Goal: Information Seeking & Learning: Learn about a topic

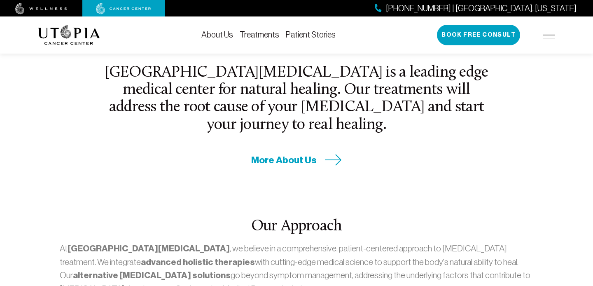
scroll to position [330, 0]
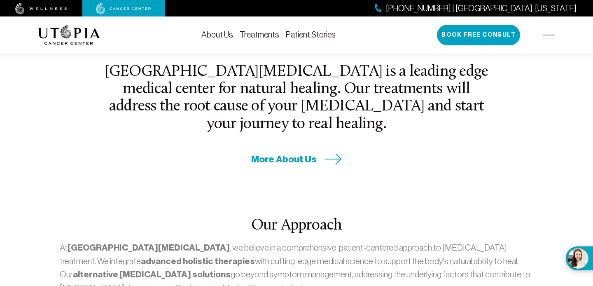
click at [221, 30] on link "About Us" at bounding box center [218, 34] width 32 height 9
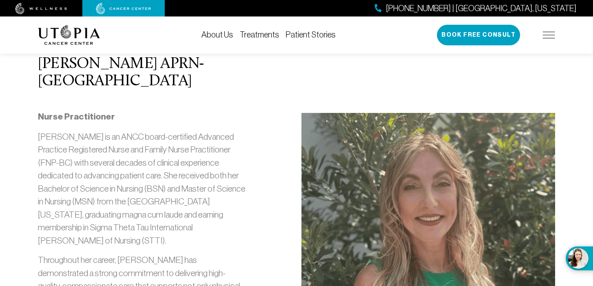
scroll to position [867, 0]
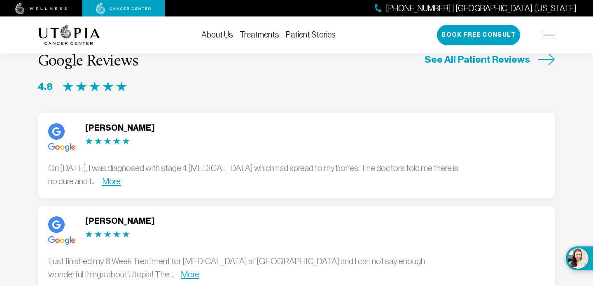
scroll to position [2203, 0]
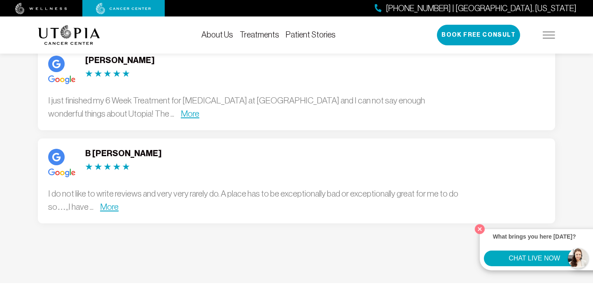
scroll to position [2453, 0]
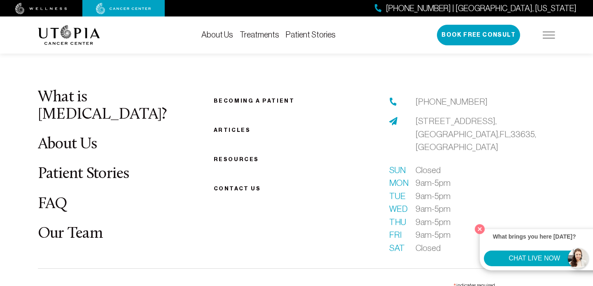
click at [63, 196] on link "FAQ" at bounding box center [53, 204] width 30 height 16
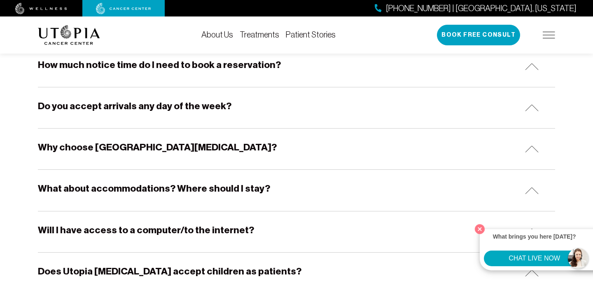
scroll to position [172, 0]
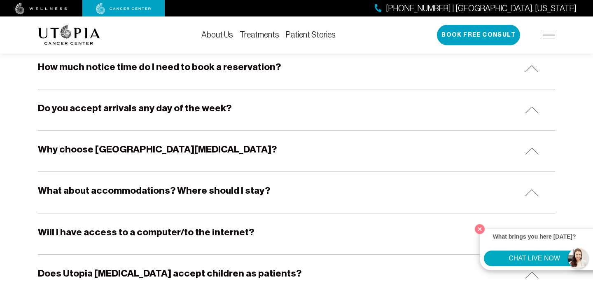
click at [124, 73] on h5 "How much notice time do I need to book a reservation?" at bounding box center [159, 67] width 243 height 13
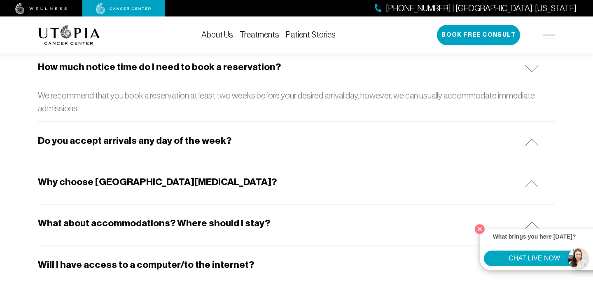
click at [191, 218] on h5 "What about accommodations? Where should I stay?" at bounding box center [154, 223] width 232 height 13
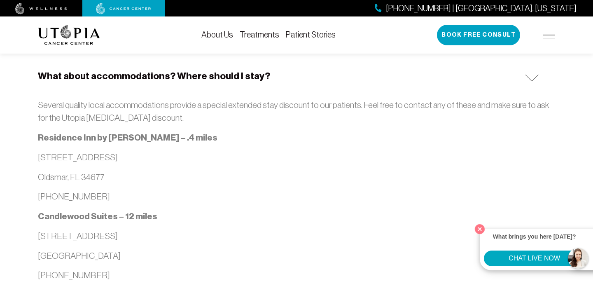
scroll to position [319, 0]
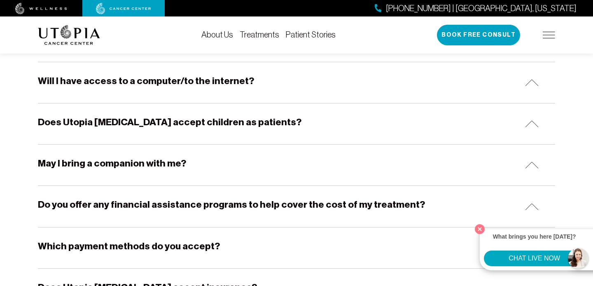
scroll to position [1024, 0]
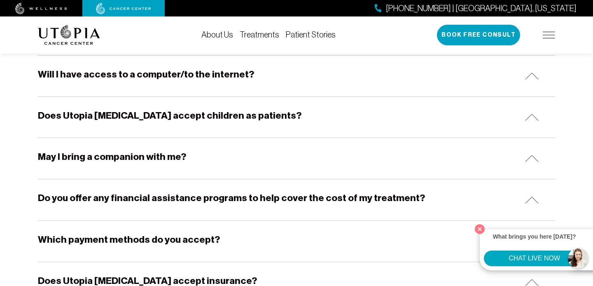
click at [145, 82] on div "Will I have access to a computer/to the internet?" at bounding box center [297, 76] width 518 height 41
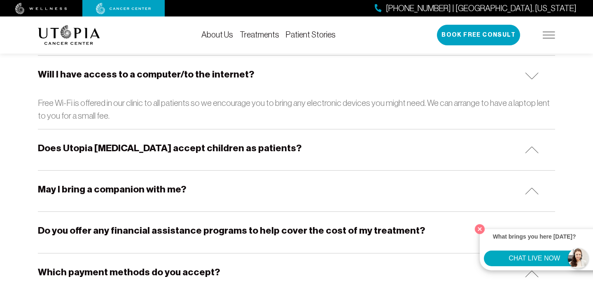
click at [145, 82] on div "Will I have access to a computer/to the internet?" at bounding box center [297, 76] width 518 height 41
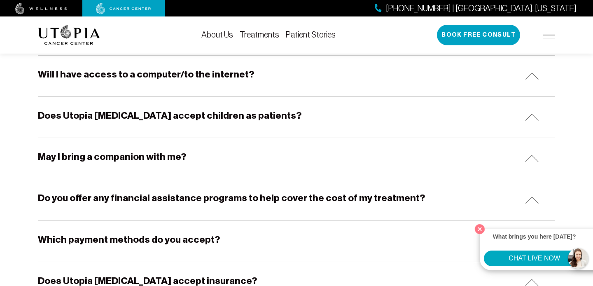
click at [145, 82] on div "Will I have access to a computer/to the internet?" at bounding box center [297, 76] width 518 height 41
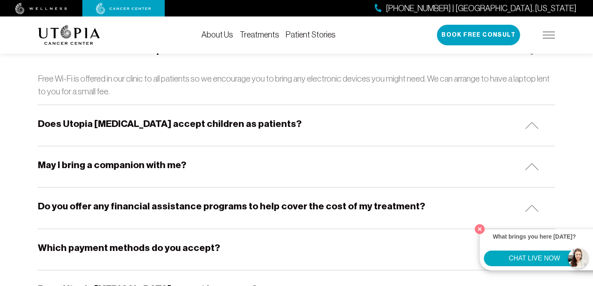
scroll to position [1031, 0]
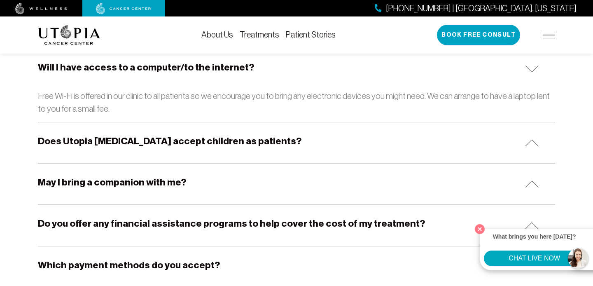
click at [165, 167] on div "May I bring a companion with me?" at bounding box center [297, 184] width 518 height 41
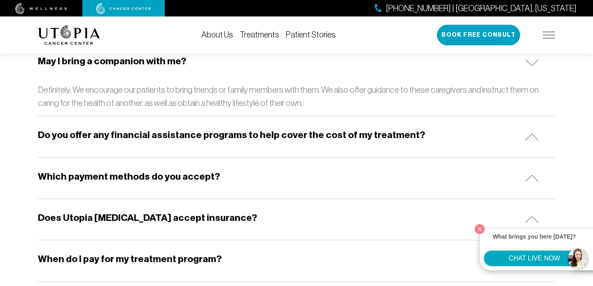
scroll to position [1153, 0]
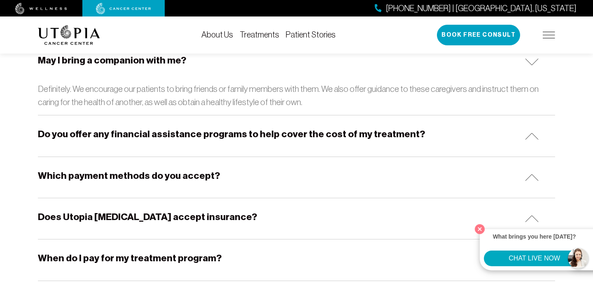
click at [168, 223] on div "Does Utopia Cancer Center accept insurance?" at bounding box center [297, 218] width 518 height 41
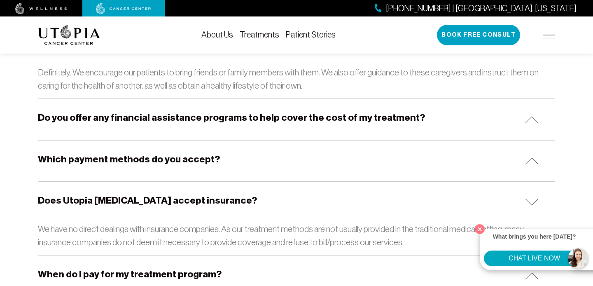
scroll to position [1170, 0]
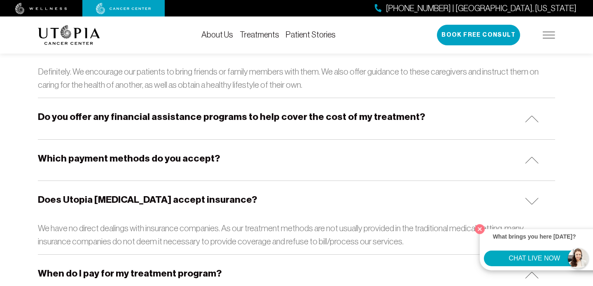
click at [202, 133] on div "Do you offer any financial assistance programs to help cover the cost of my tre…" at bounding box center [297, 118] width 518 height 41
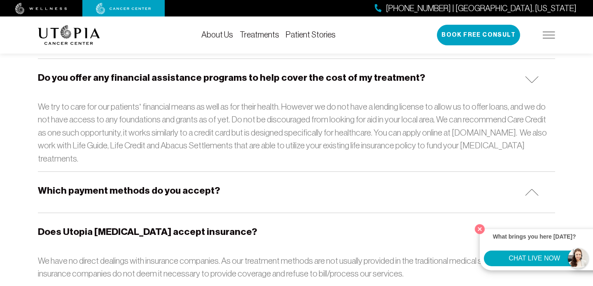
scroll to position [1210, 0]
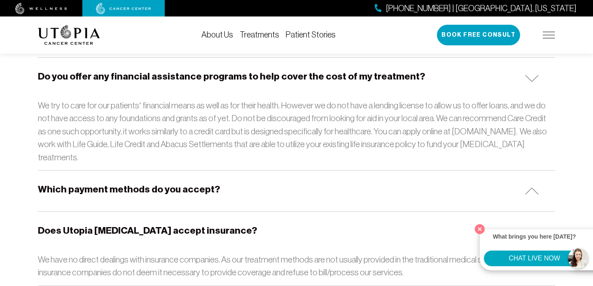
click at [207, 183] on h5 "Which payment methods do you accept?" at bounding box center [129, 189] width 182 height 13
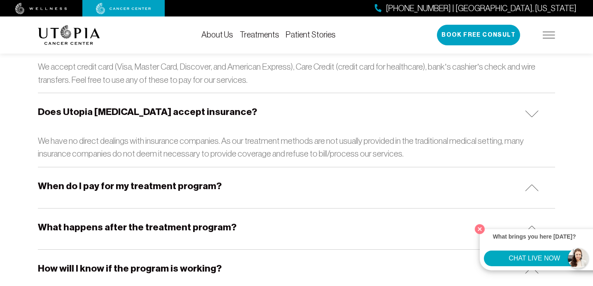
scroll to position [1364, 0]
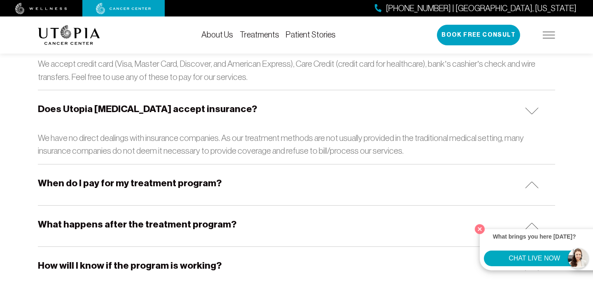
click at [206, 177] on h5 "When do I pay for my treatment program?" at bounding box center [130, 183] width 184 height 13
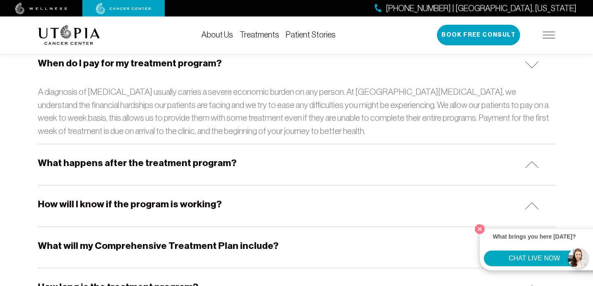
scroll to position [1485, 0]
click at [326, 159] on div "What happens after the treatment program?" at bounding box center [297, 164] width 518 height 41
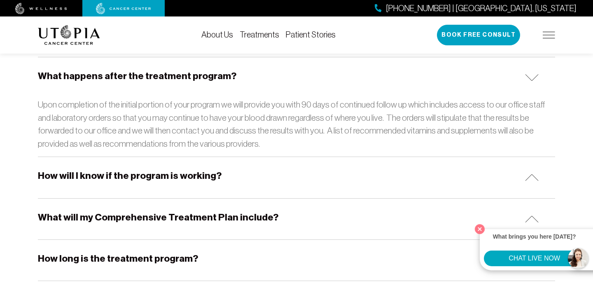
scroll to position [1579, 0]
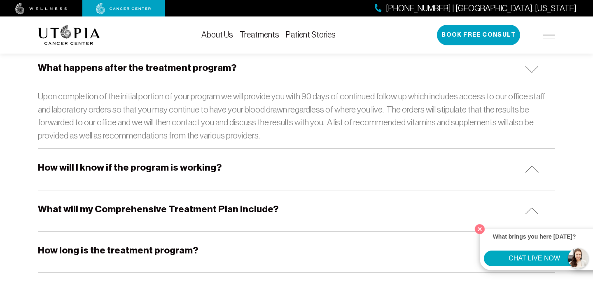
click at [326, 159] on div "How will I know if the program is working?" at bounding box center [297, 169] width 518 height 41
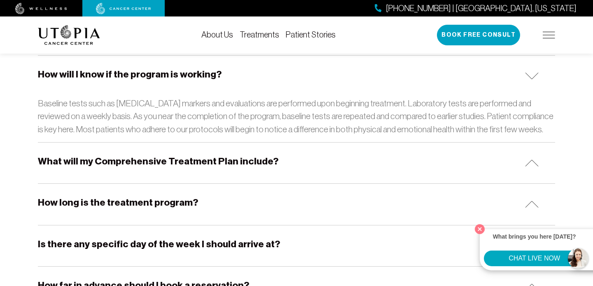
scroll to position [1673, 0]
click at [322, 187] on div "How long is the treatment program?" at bounding box center [297, 203] width 518 height 41
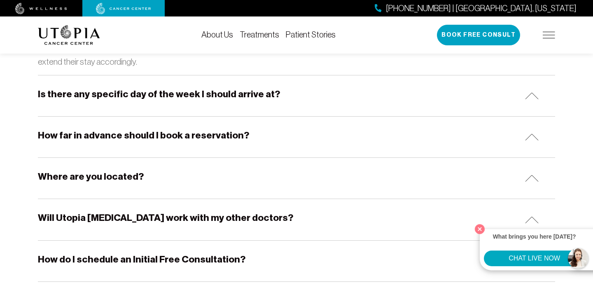
scroll to position [1882, 0]
click at [309, 199] on div "Will Utopia Cancer Center work with my other doctors?" at bounding box center [297, 219] width 518 height 41
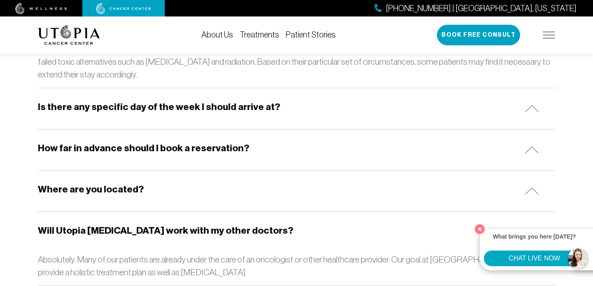
scroll to position [1875, 0]
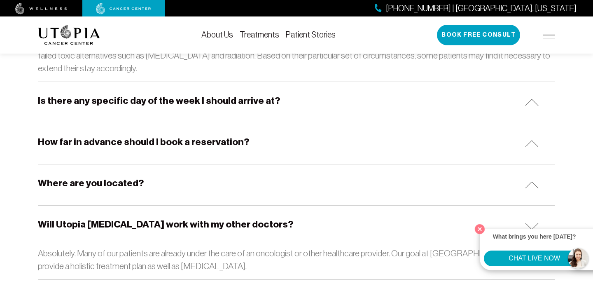
click at [302, 126] on div "How far in advance should I book a reservation?" at bounding box center [297, 143] width 518 height 41
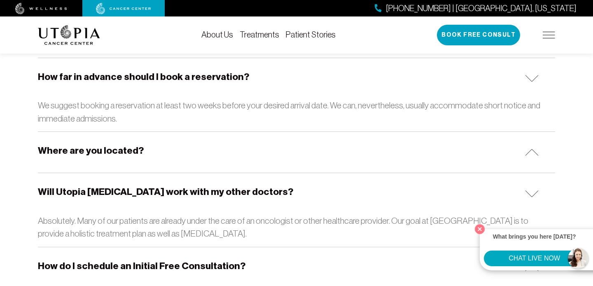
scroll to position [1940, 0]
click at [302, 131] on div "Where are you located?" at bounding box center [297, 151] width 518 height 41
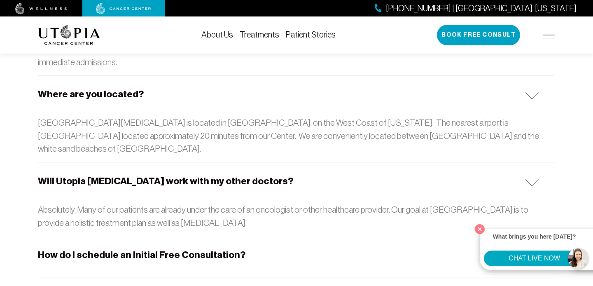
scroll to position [2002, 0]
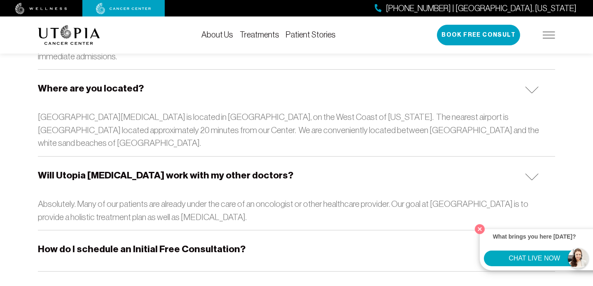
click at [129, 243] on h5 "How do I schedule an Initial Free Consultation?" at bounding box center [142, 249] width 208 height 13
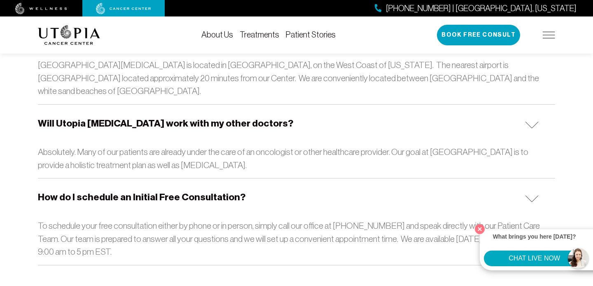
scroll to position [2056, 0]
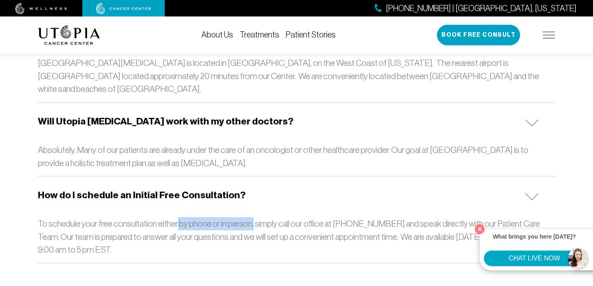
drag, startPoint x: 252, startPoint y: 201, endPoint x: 176, endPoint y: 194, distance: 75.7
click at [176, 217] on p "To schedule your free consultation either by phone or in person, simply call ou…" at bounding box center [297, 236] width 518 height 39
click at [482, 231] on button "Close" at bounding box center [480, 228] width 17 height 17
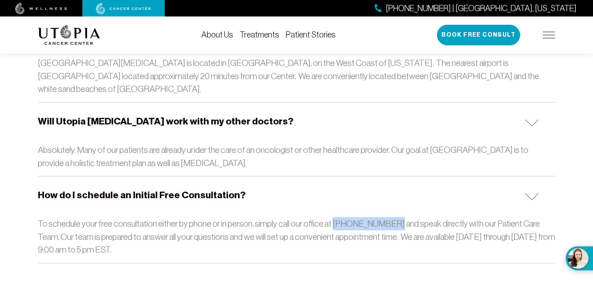
drag, startPoint x: 386, startPoint y: 193, endPoint x: 331, endPoint y: 194, distance: 54.8
click at [331, 217] on p "To schedule your free consultation either by phone or in person, simply call ou…" at bounding box center [297, 236] width 518 height 39
click at [340, 217] on p "To schedule your free consultation either by phone or in person, simply call ou…" at bounding box center [297, 236] width 518 height 39
drag, startPoint x: 367, startPoint y: 197, endPoint x: 356, endPoint y: 196, distance: 11.2
click at [356, 217] on p "To schedule your free consultation either by phone or in person, simply call ou…" at bounding box center [297, 236] width 518 height 39
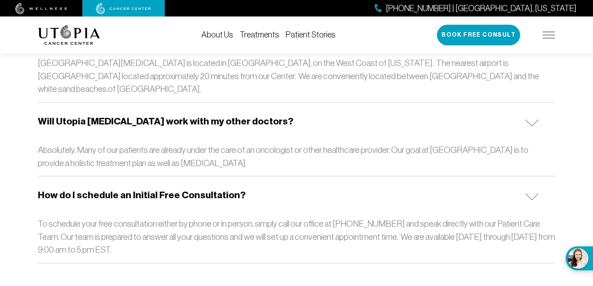
click at [358, 217] on p "To schedule your free consultation either by phone or in person, simply call ou…" at bounding box center [297, 236] width 518 height 39
drag, startPoint x: 348, startPoint y: 197, endPoint x: 368, endPoint y: 194, distance: 20.3
click at [368, 217] on p "To schedule your free consultation either by phone or in person, simply call ou…" at bounding box center [297, 236] width 518 height 39
click at [379, 217] on p "To schedule your free consultation either by phone or in person, simply call ou…" at bounding box center [297, 236] width 518 height 39
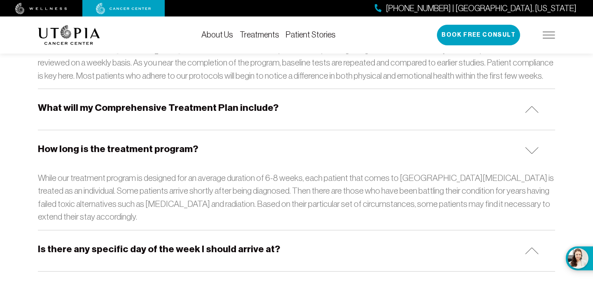
scroll to position [1727, 0]
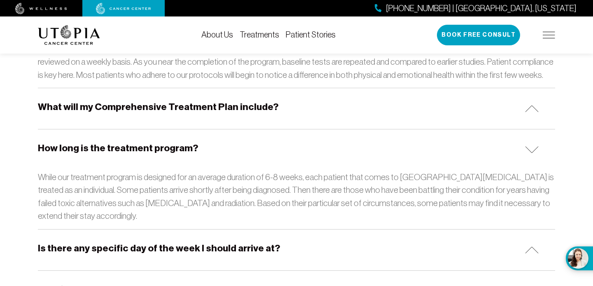
click at [228, 187] on p "While our treatment program is designed for an average duration of 6-8 weeks, e…" at bounding box center [297, 197] width 518 height 52
drag, startPoint x: 302, startPoint y: 159, endPoint x: 188, endPoint y: 164, distance: 114.2
click at [187, 171] on p "While our treatment program is designed for an average duration of 6-8 weeks, e…" at bounding box center [297, 197] width 518 height 52
click at [271, 34] on link "Treatments" at bounding box center [260, 34] width 40 height 9
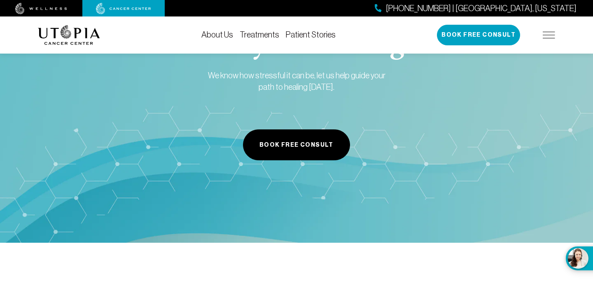
scroll to position [2074, 0]
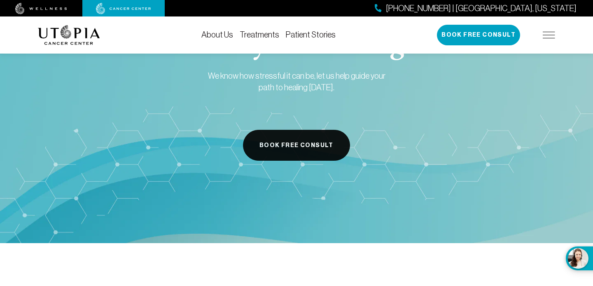
click at [323, 154] on button "Book Free Consult" at bounding box center [296, 145] width 107 height 31
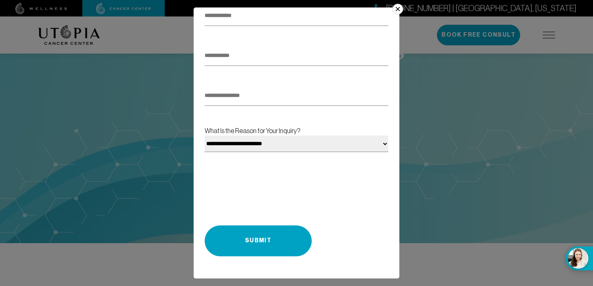
scroll to position [0, 0]
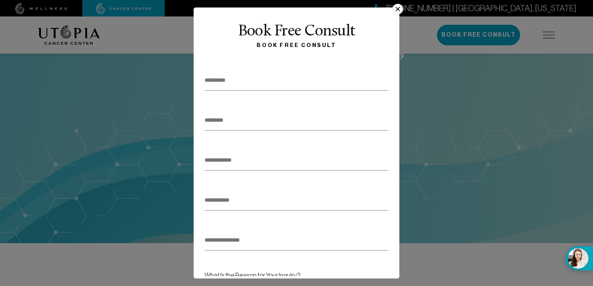
click at [397, 8] on button "×" at bounding box center [398, 9] width 11 height 11
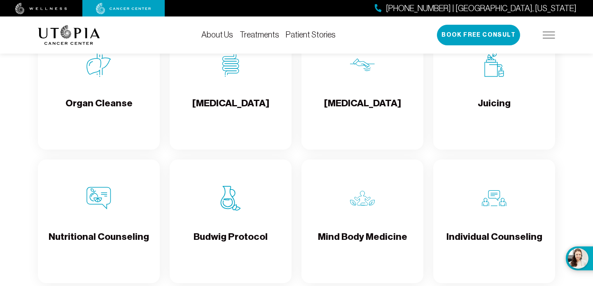
scroll to position [1133, 0]
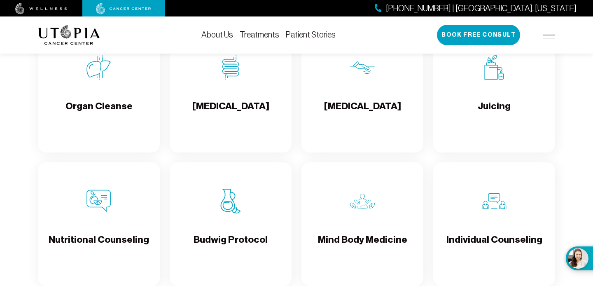
click at [234, 252] on h4 "Budwig Protocol" at bounding box center [231, 246] width 74 height 27
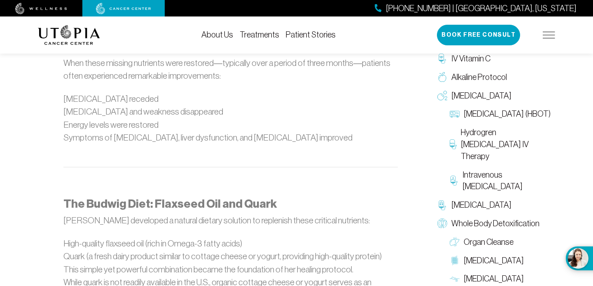
scroll to position [705, 0]
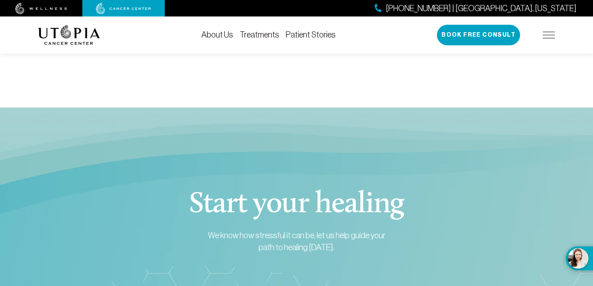
scroll to position [2967, 0]
